Goal: Navigation & Orientation: Find specific page/section

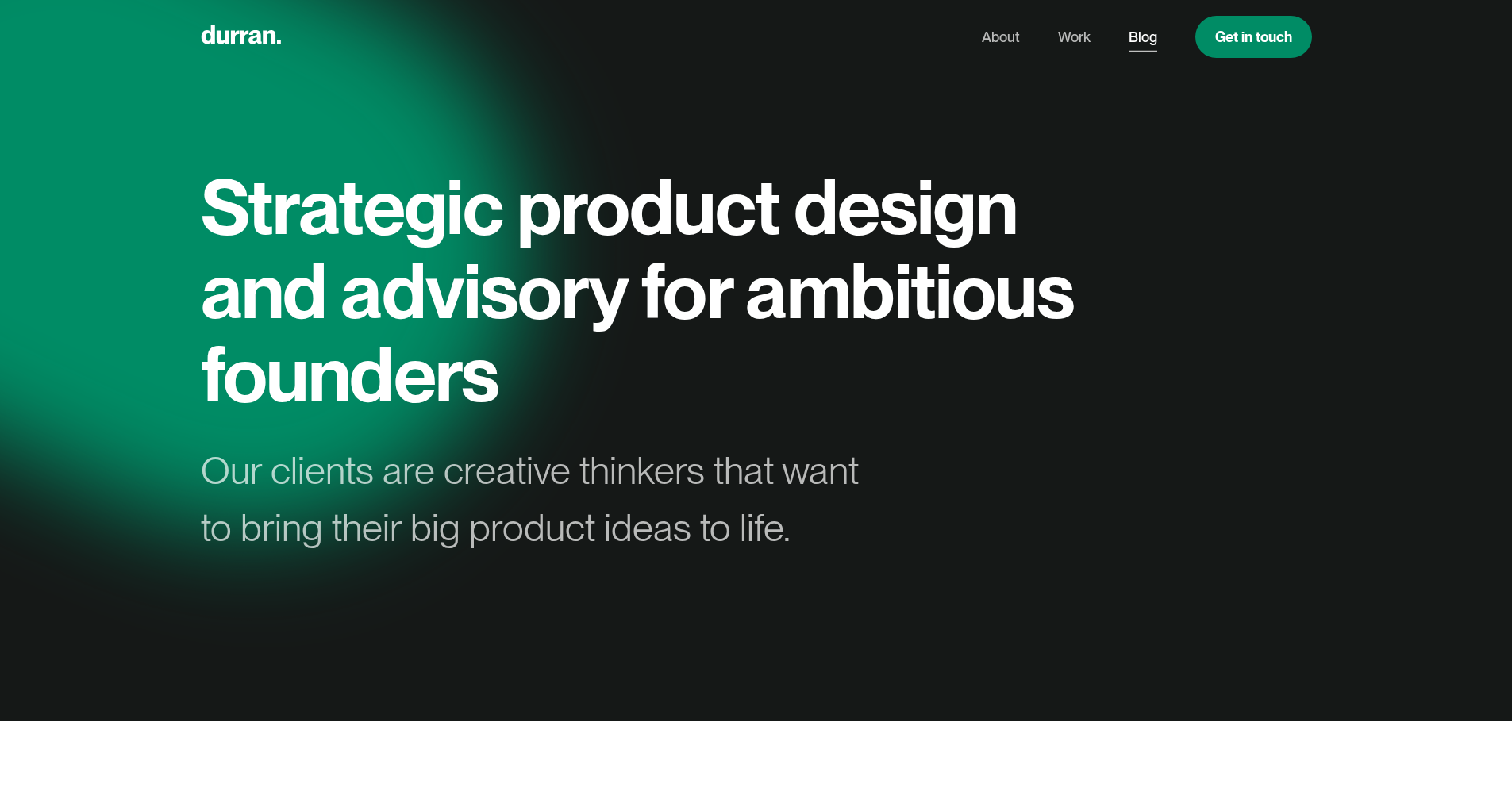
click at [1128, 35] on link "Blog" at bounding box center [1142, 37] width 29 height 30
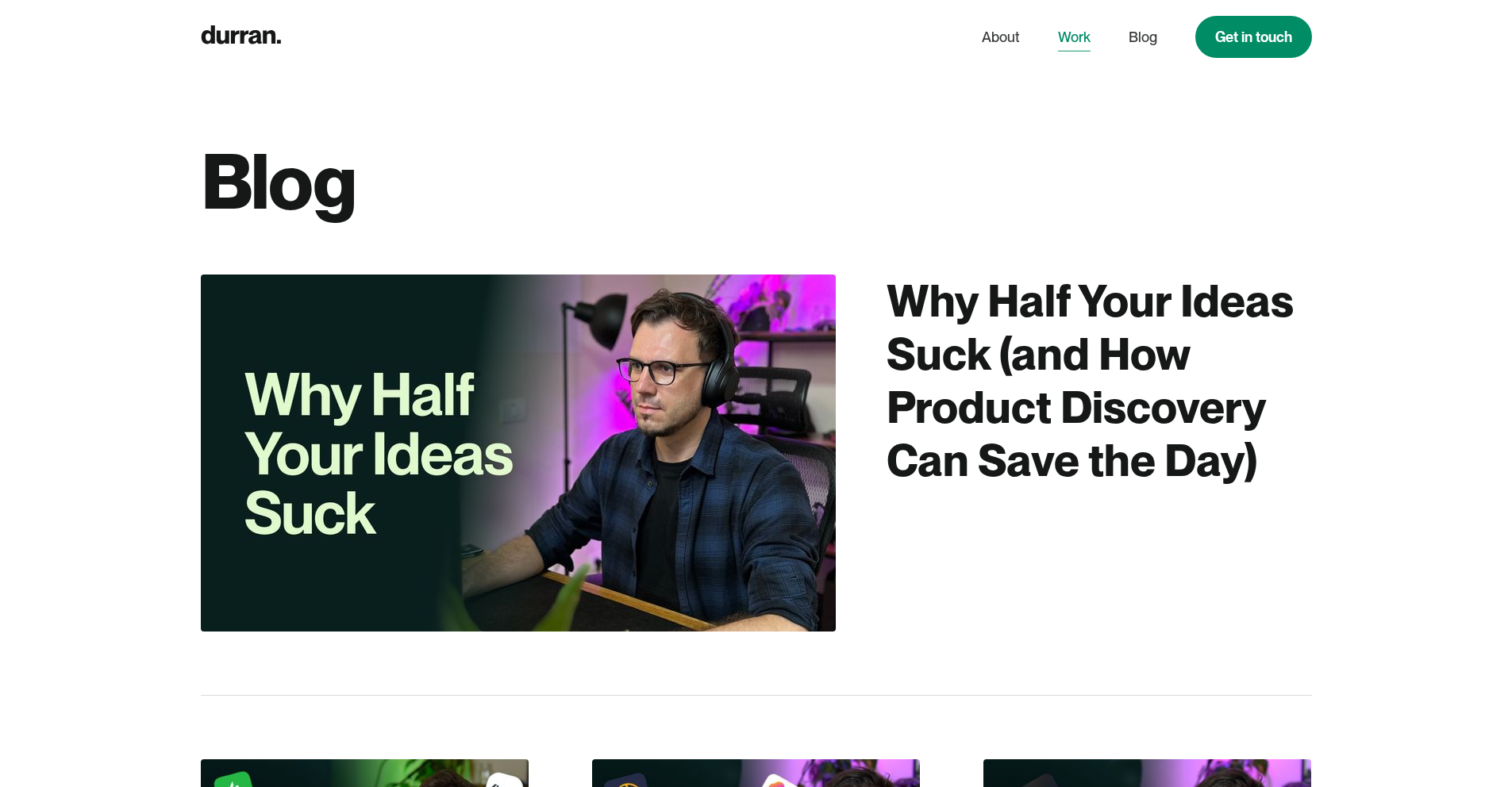
click at [1072, 38] on link "Work" at bounding box center [1074, 37] width 33 height 30
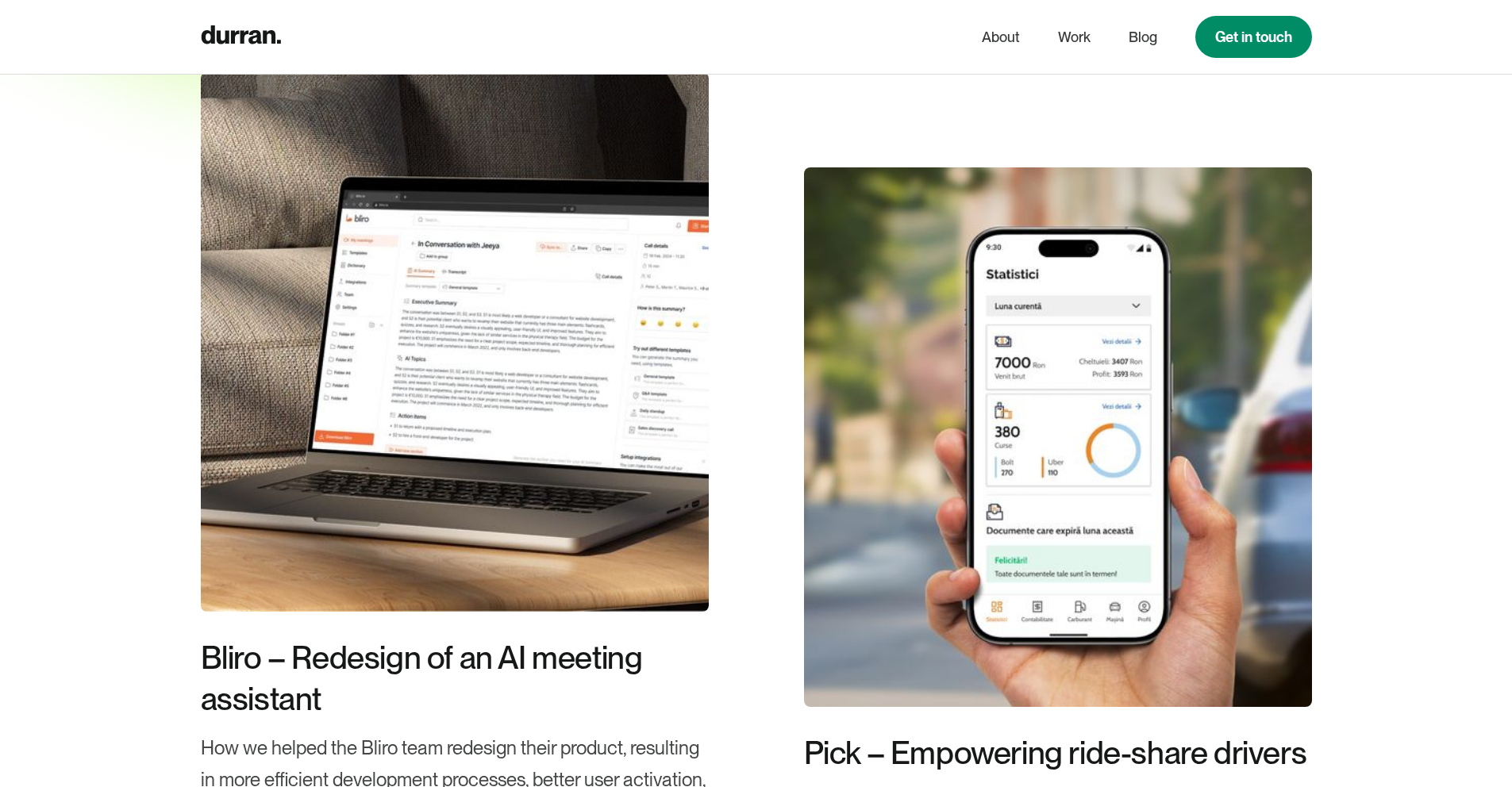
scroll to position [430, 0]
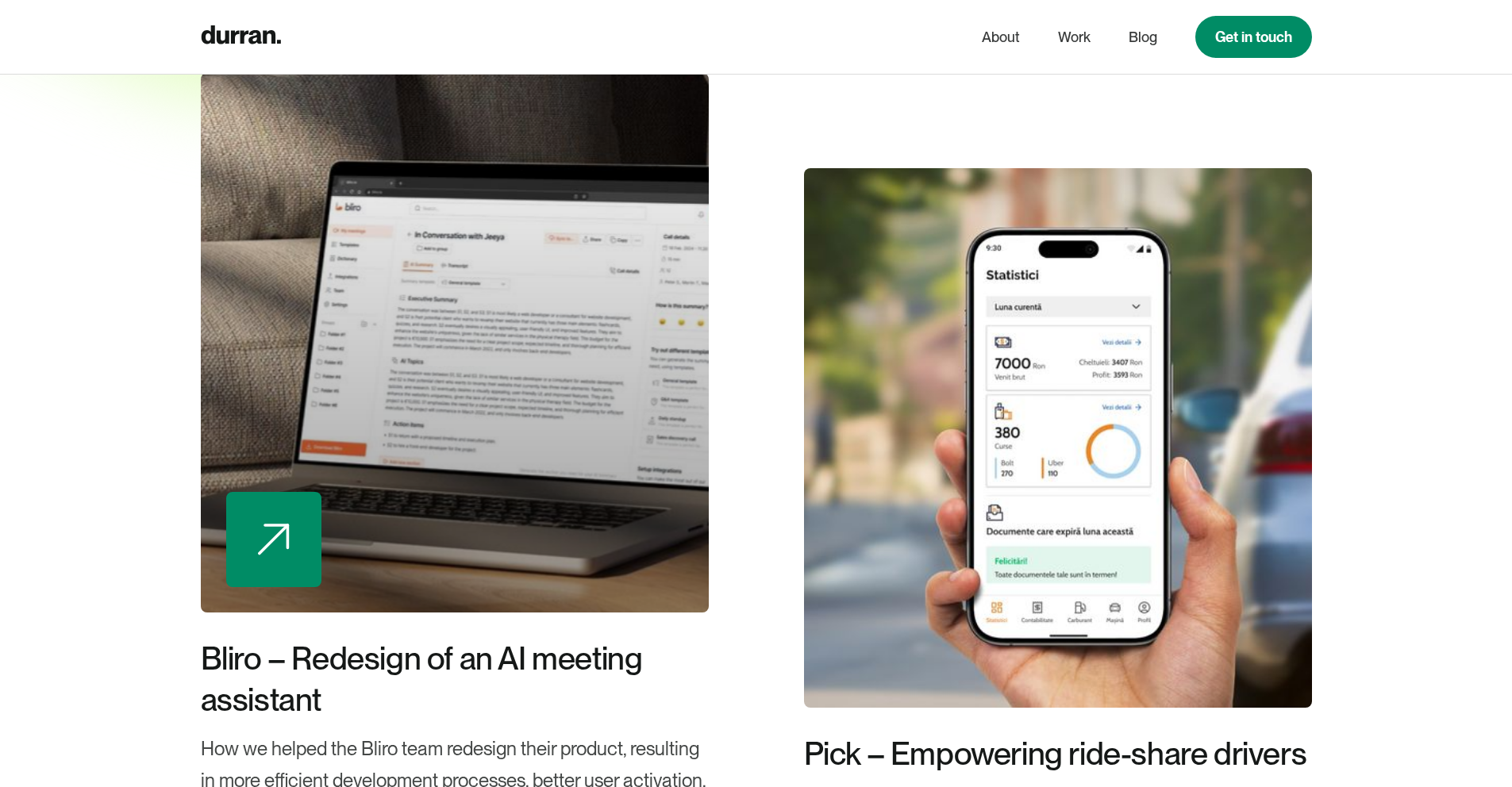
click at [300, 531] on div at bounding box center [273, 540] width 96 height 96
click at [490, 320] on div at bounding box center [455, 342] width 508 height 540
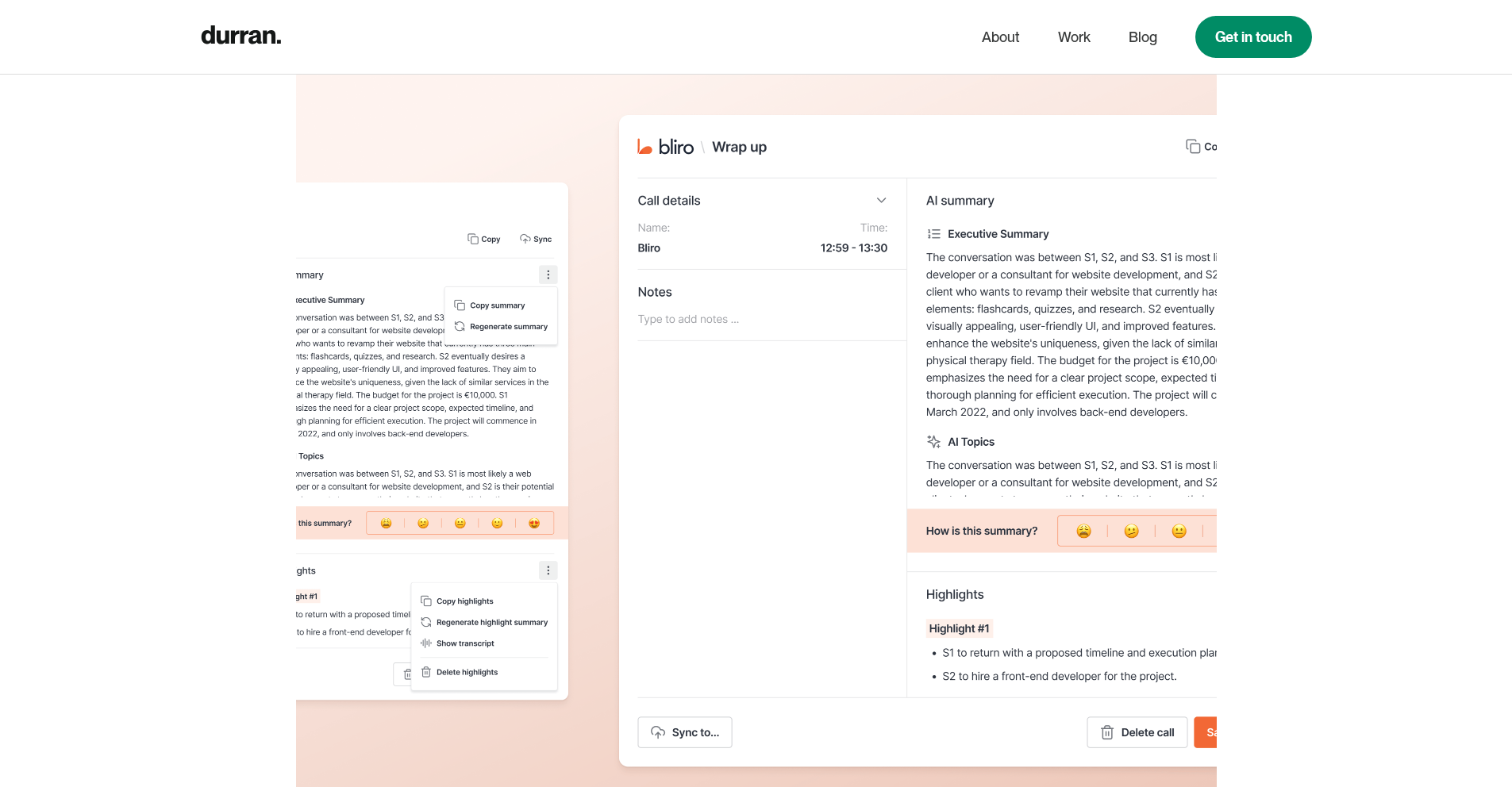
scroll to position [8948, 0]
